Goal: Information Seeking & Learning: Learn about a topic

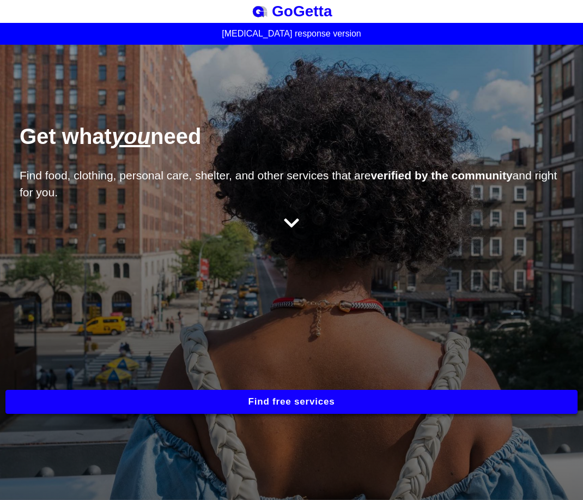
click at [293, 223] on icon at bounding box center [291, 222] width 15 height 17
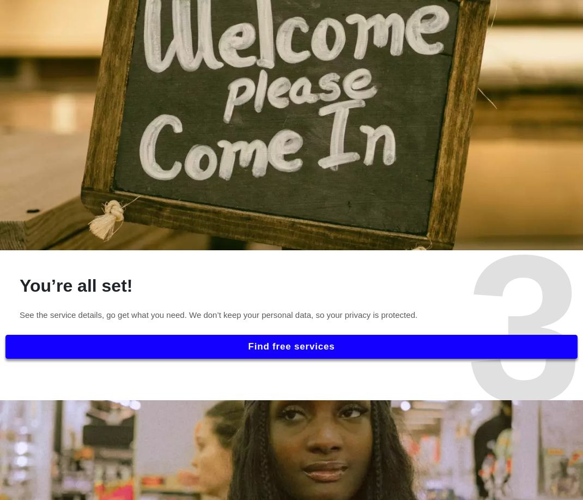
scroll to position [1318, 0]
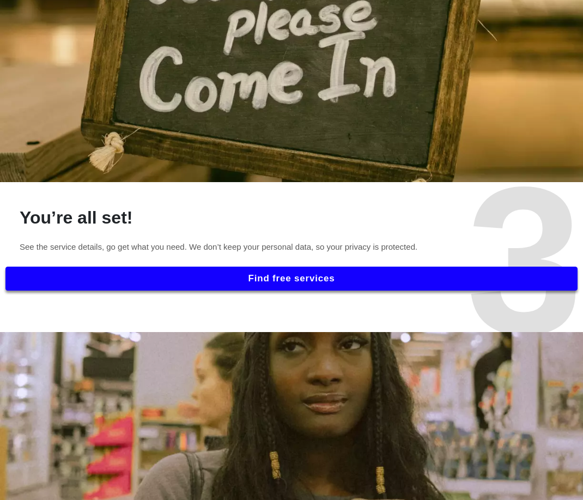
click at [225, 271] on button "Find free services" at bounding box center [291, 279] width 572 height 24
